Goal: Information Seeking & Learning: Check status

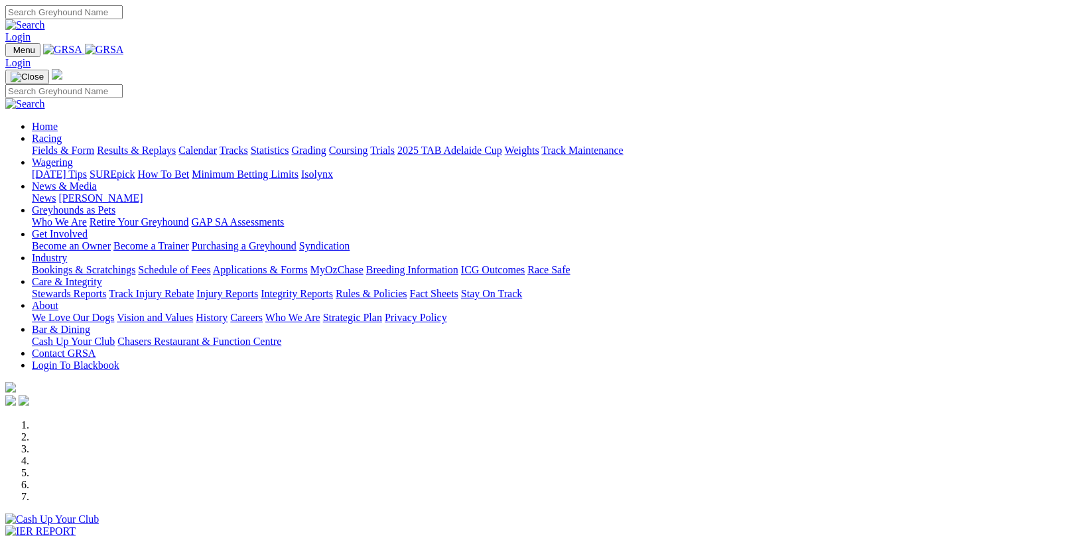
click at [70, 145] on link "Fields & Form" at bounding box center [63, 150] width 62 height 11
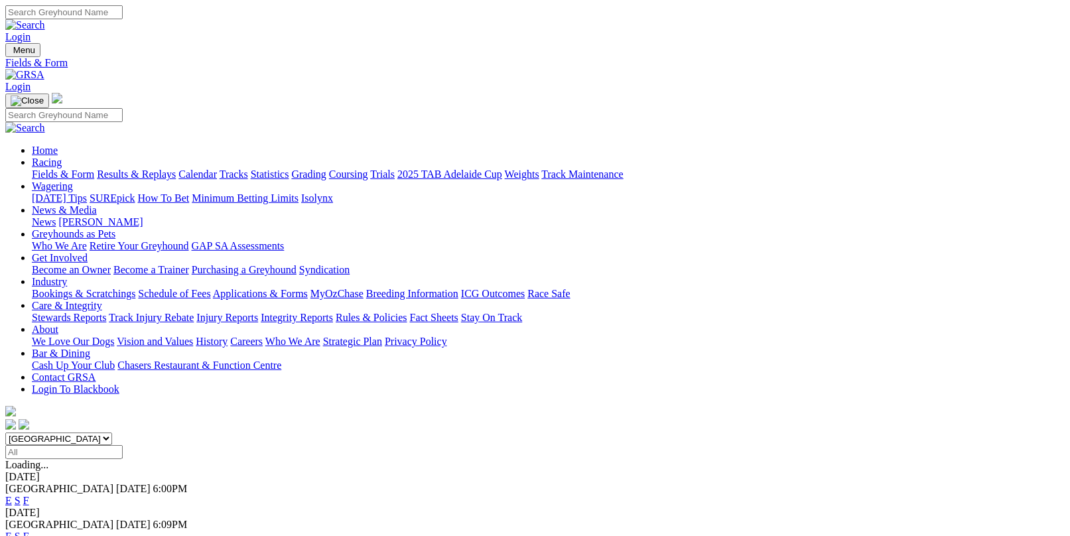
click at [29, 495] on link "F" at bounding box center [26, 500] width 6 height 11
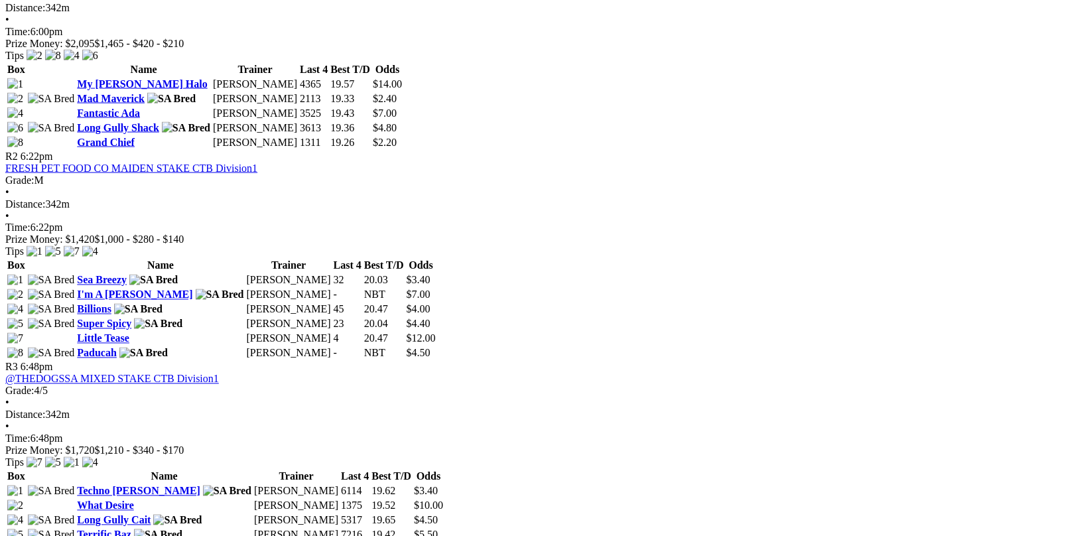
scroll to position [730, 0]
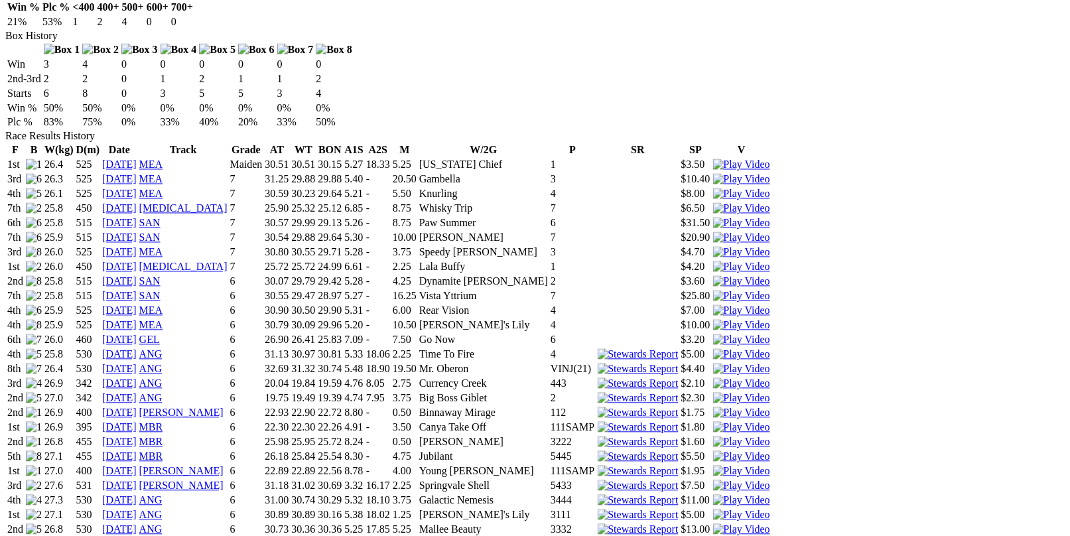
scroll to position [929, 0]
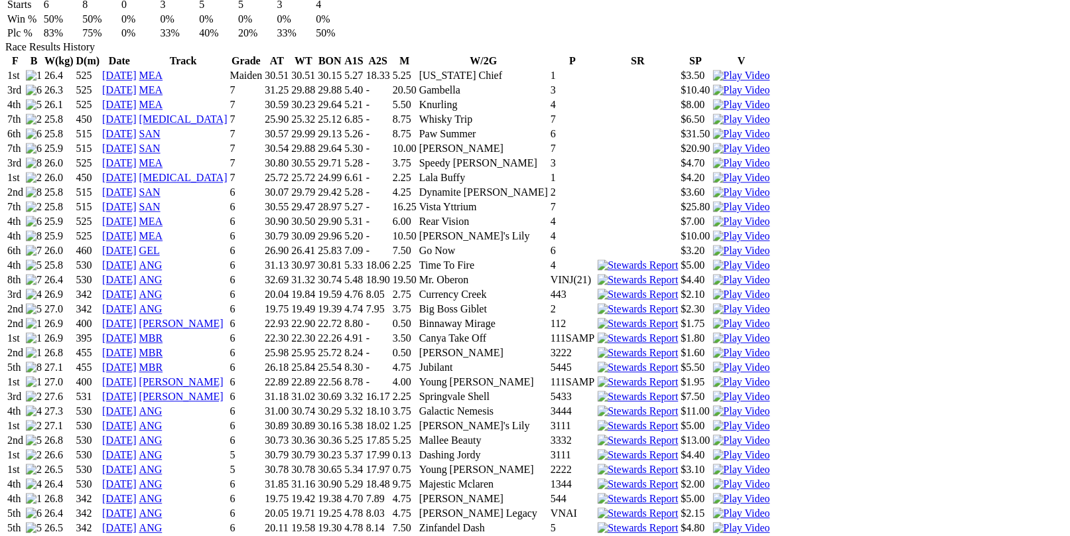
click at [730, 536] on img at bounding box center [741, 544] width 57 height 12
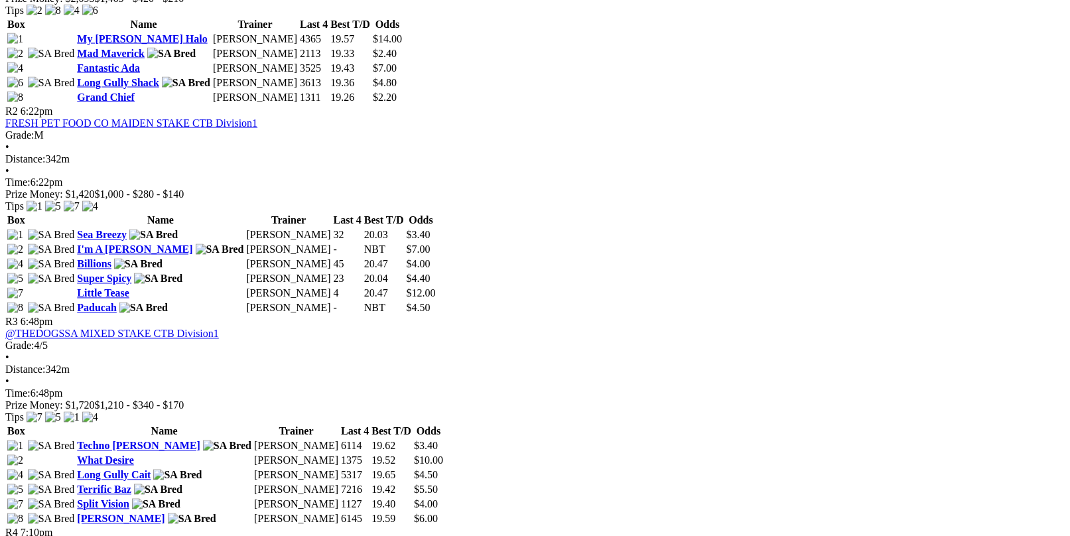
scroll to position [863, 0]
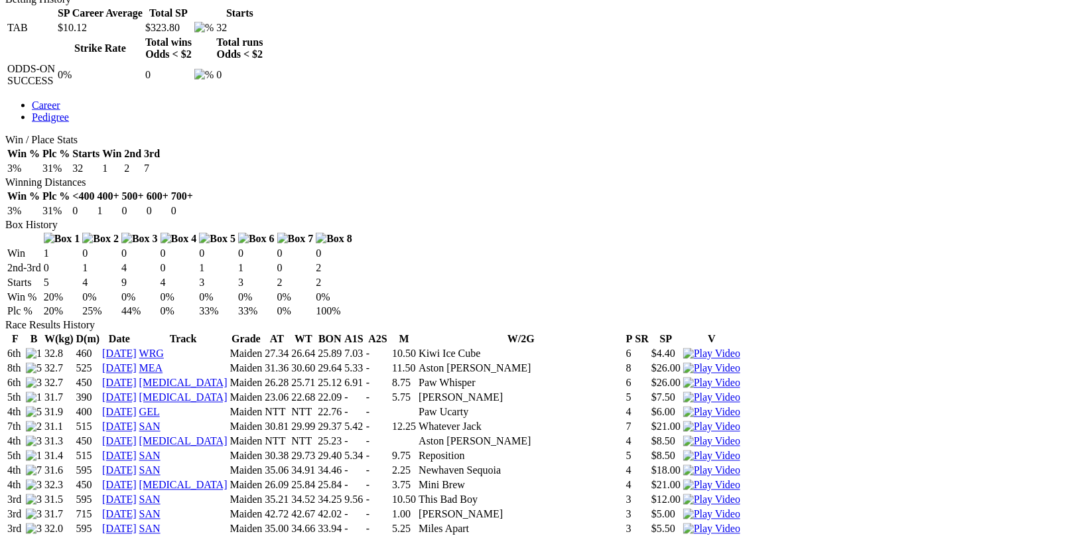
scroll to position [796, 0]
